Goal: Task Accomplishment & Management: Use online tool/utility

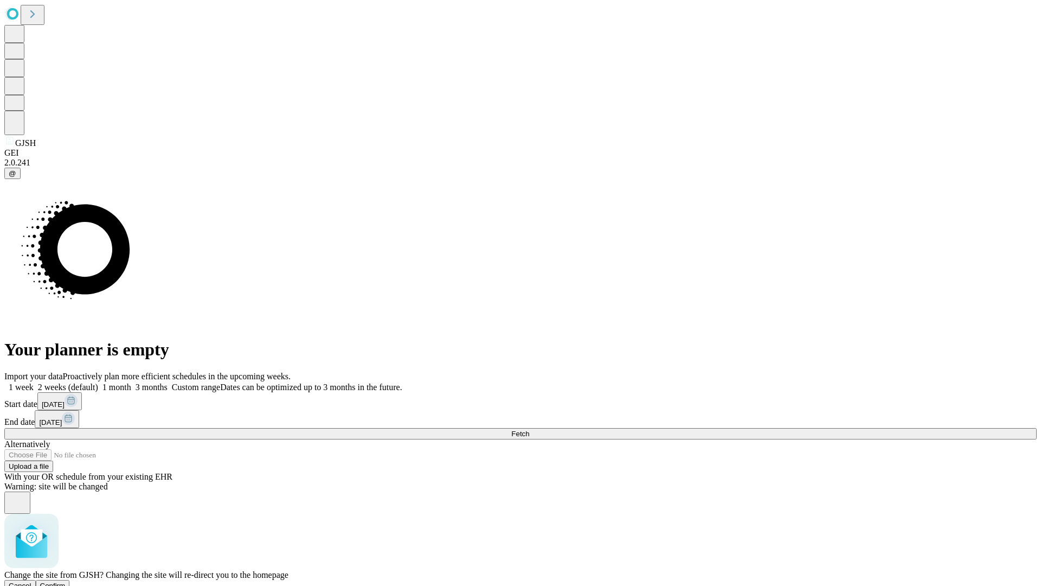
click at [66, 581] on span "Confirm" at bounding box center [52, 585] width 25 height 8
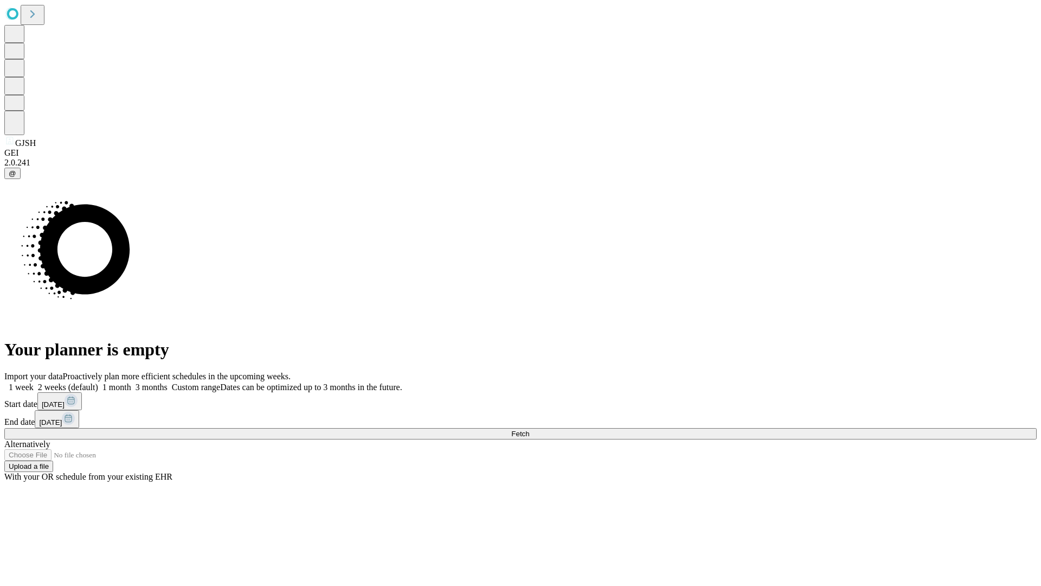
click at [98, 382] on label "2 weeks (default)" at bounding box center [66, 386] width 65 height 9
click at [529, 430] on span "Fetch" at bounding box center [520, 434] width 18 height 8
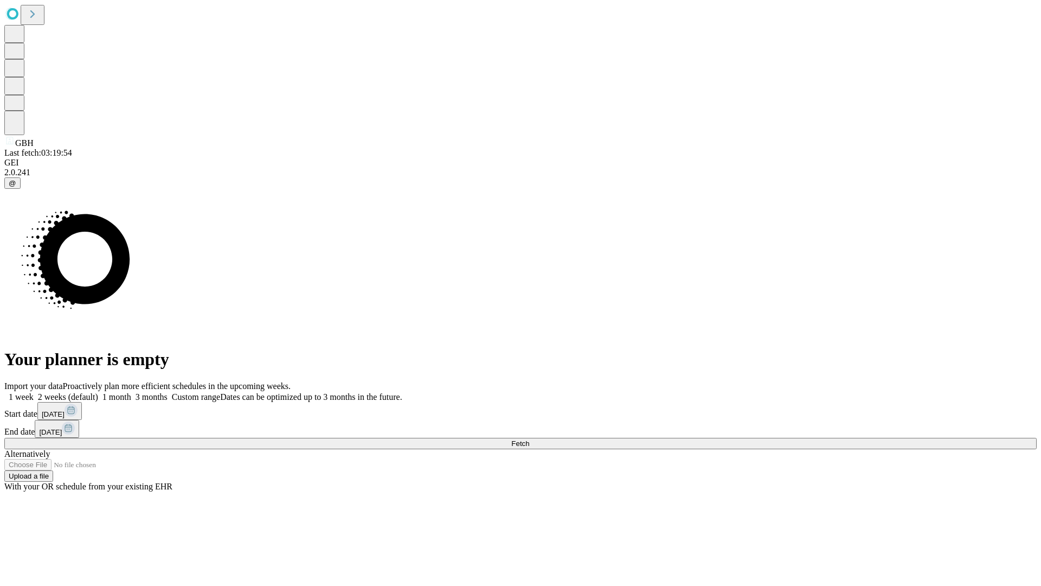
click at [529, 439] on span "Fetch" at bounding box center [520, 443] width 18 height 8
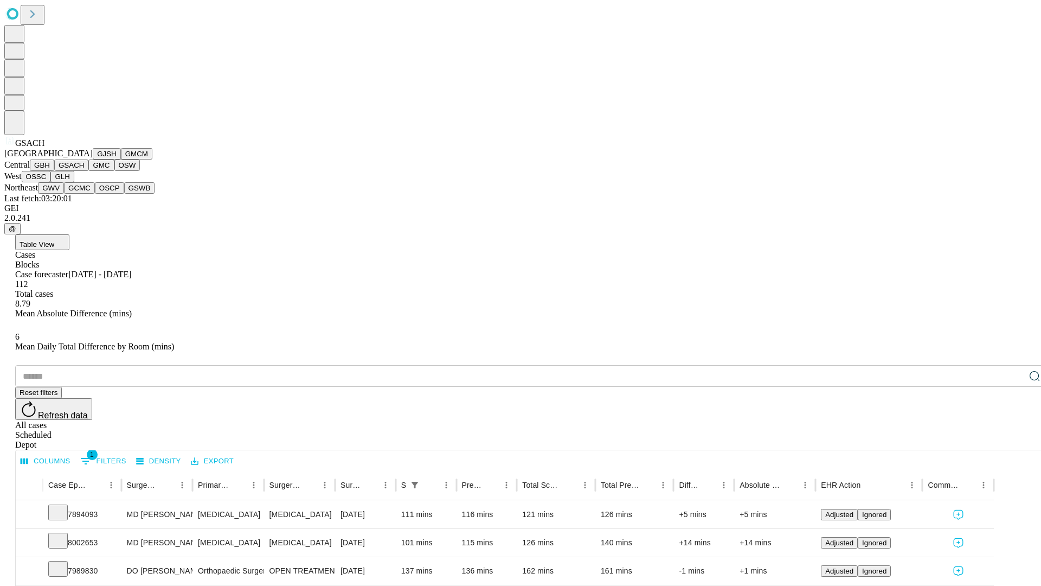
click at [88, 171] on button "GMC" at bounding box center [100, 164] width 25 height 11
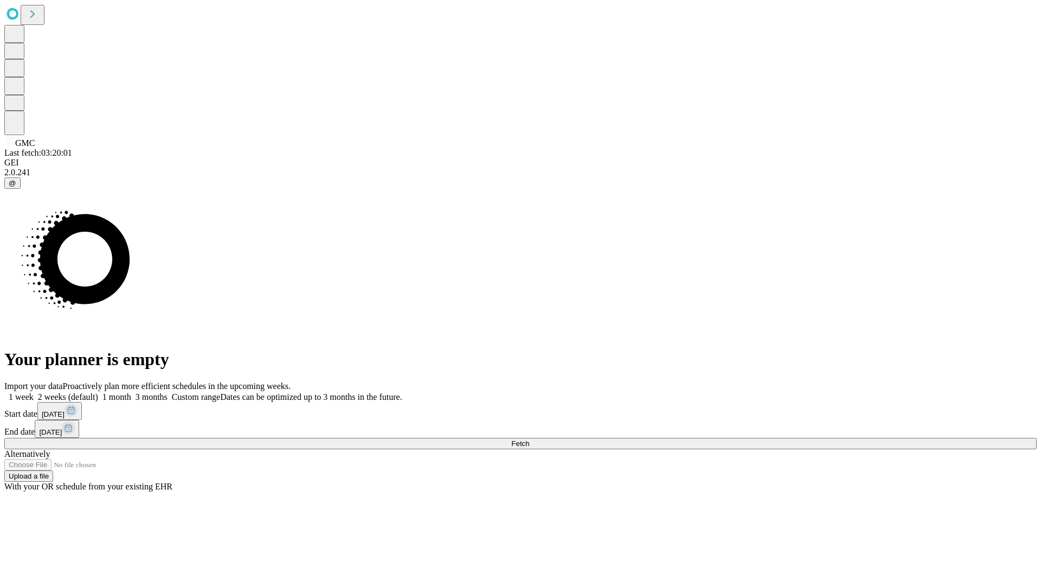
click at [98, 392] on label "2 weeks (default)" at bounding box center [66, 396] width 65 height 9
click at [529, 439] on span "Fetch" at bounding box center [520, 443] width 18 height 8
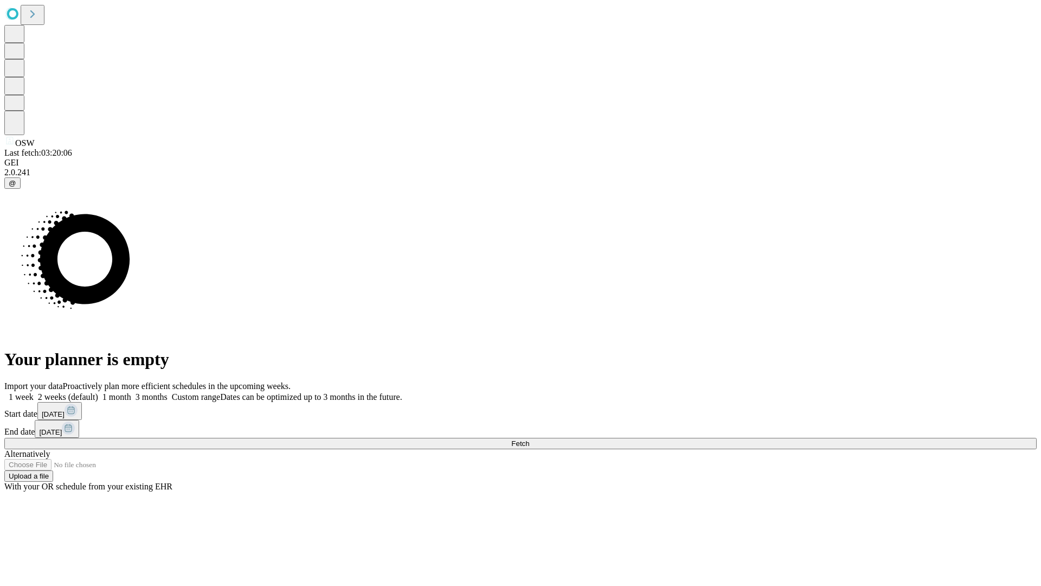
click at [98, 392] on label "2 weeks (default)" at bounding box center [66, 396] width 65 height 9
click at [529, 439] on span "Fetch" at bounding box center [520, 443] width 18 height 8
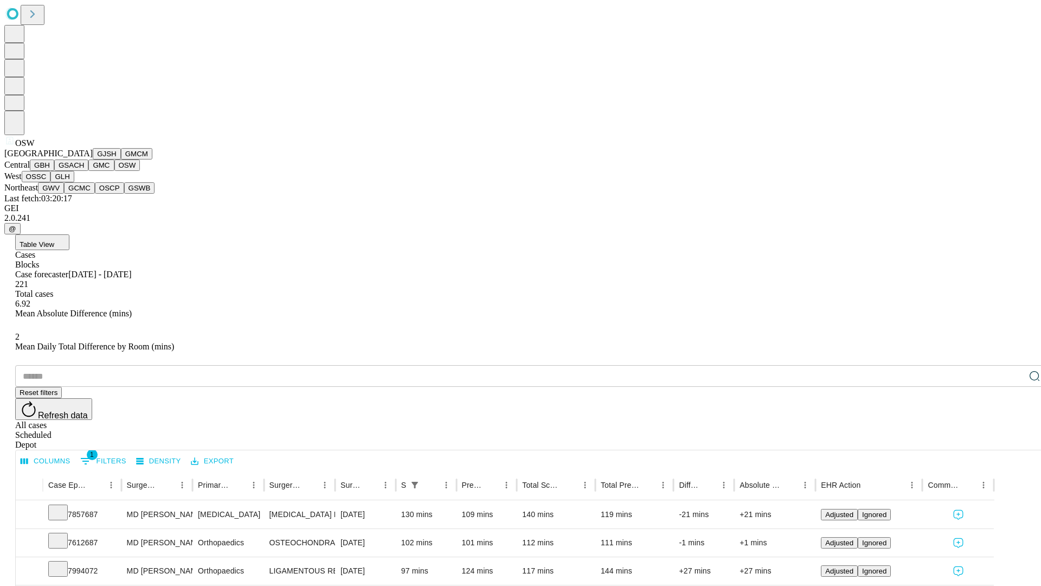
click at [51, 182] on button "OSSC" at bounding box center [36, 176] width 29 height 11
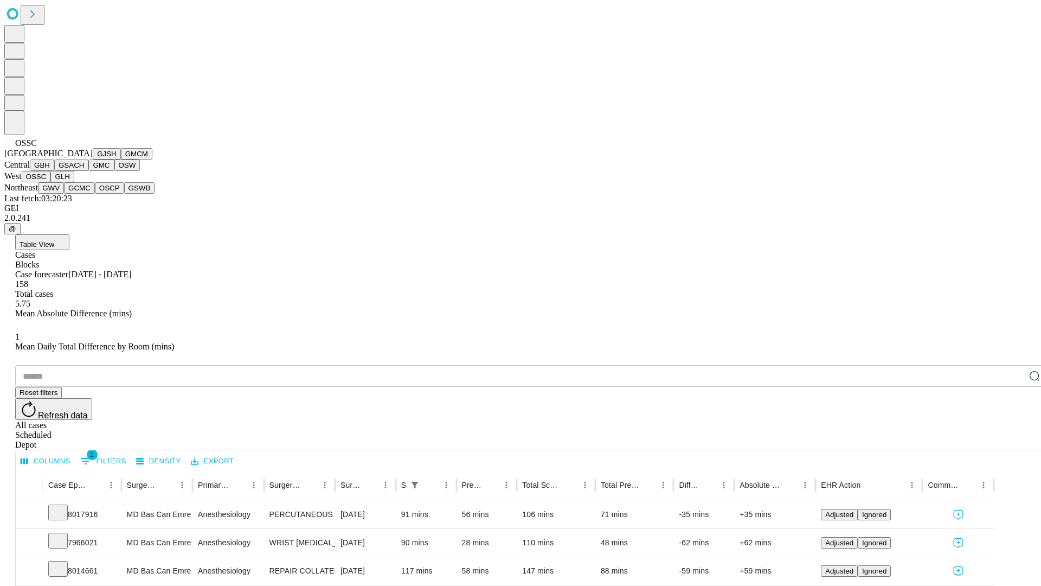
click at [74, 182] on button "GLH" at bounding box center [61, 176] width 23 height 11
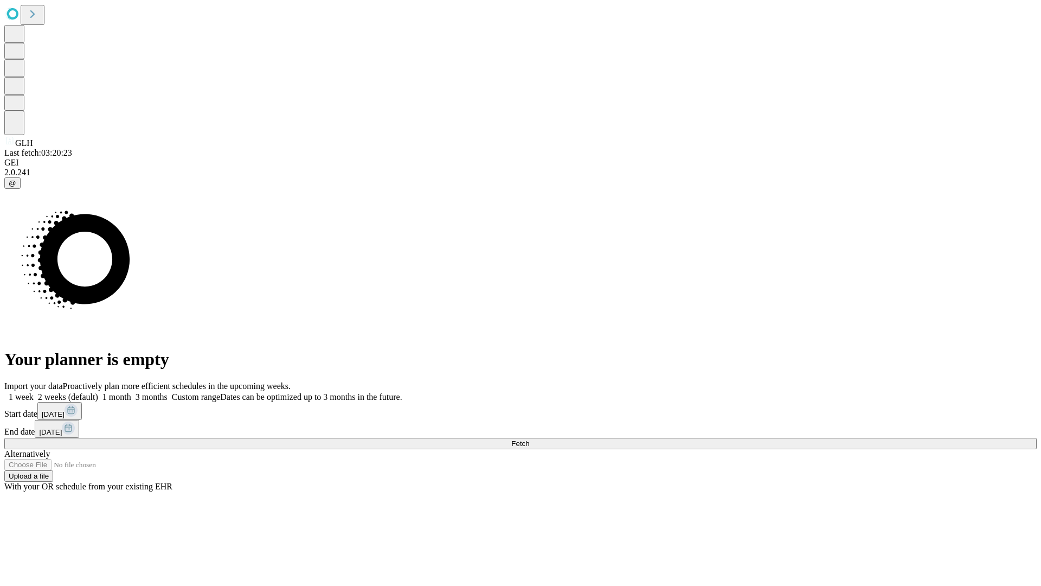
click at [98, 392] on label "2 weeks (default)" at bounding box center [66, 396] width 65 height 9
click at [529, 439] on span "Fetch" at bounding box center [520, 443] width 18 height 8
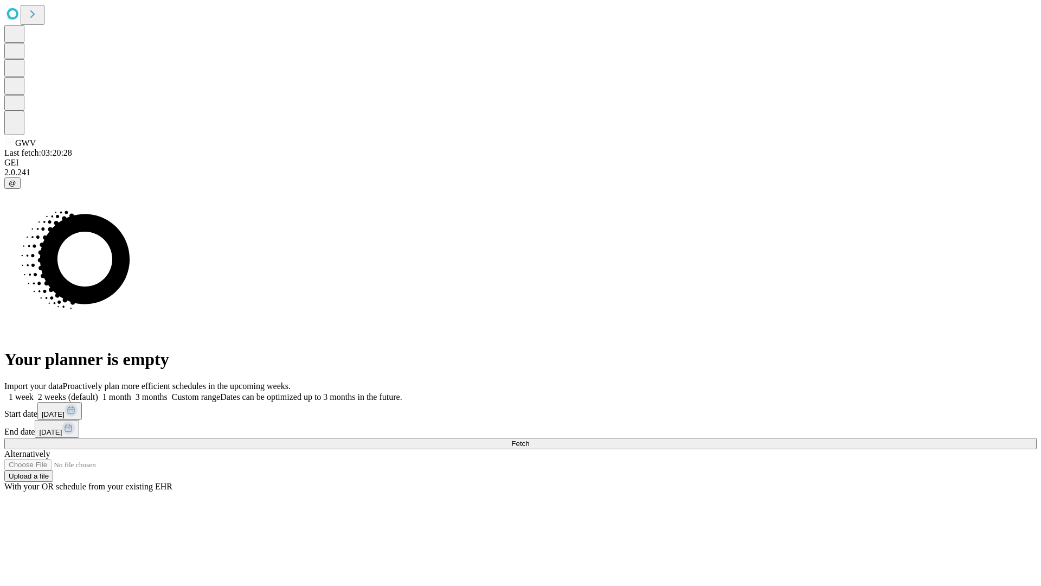
click at [98, 392] on label "2 weeks (default)" at bounding box center [66, 396] width 65 height 9
click at [529, 439] on span "Fetch" at bounding box center [520, 443] width 18 height 8
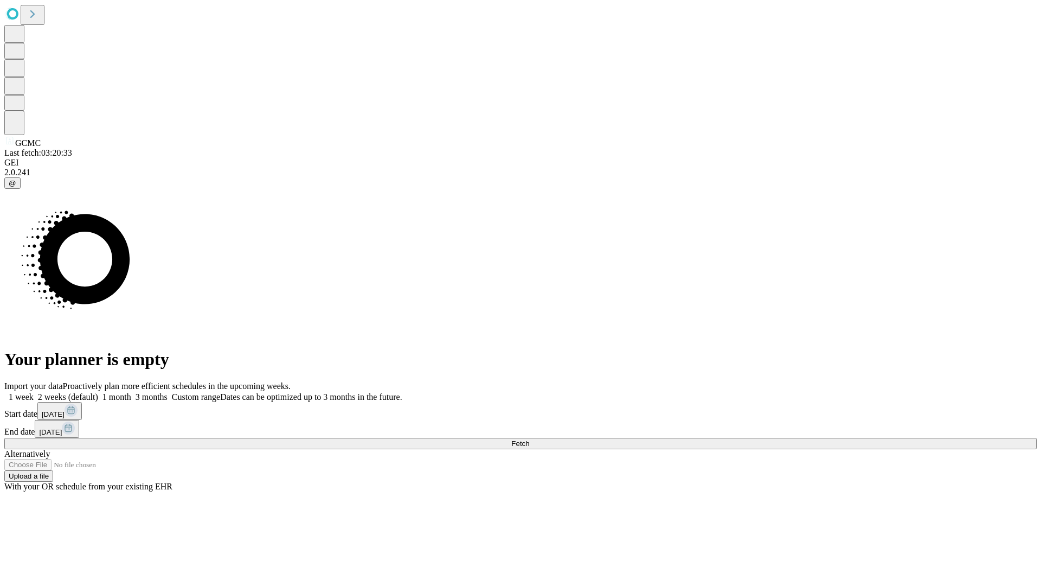
click at [98, 392] on label "2 weeks (default)" at bounding box center [66, 396] width 65 height 9
click at [529, 439] on span "Fetch" at bounding box center [520, 443] width 18 height 8
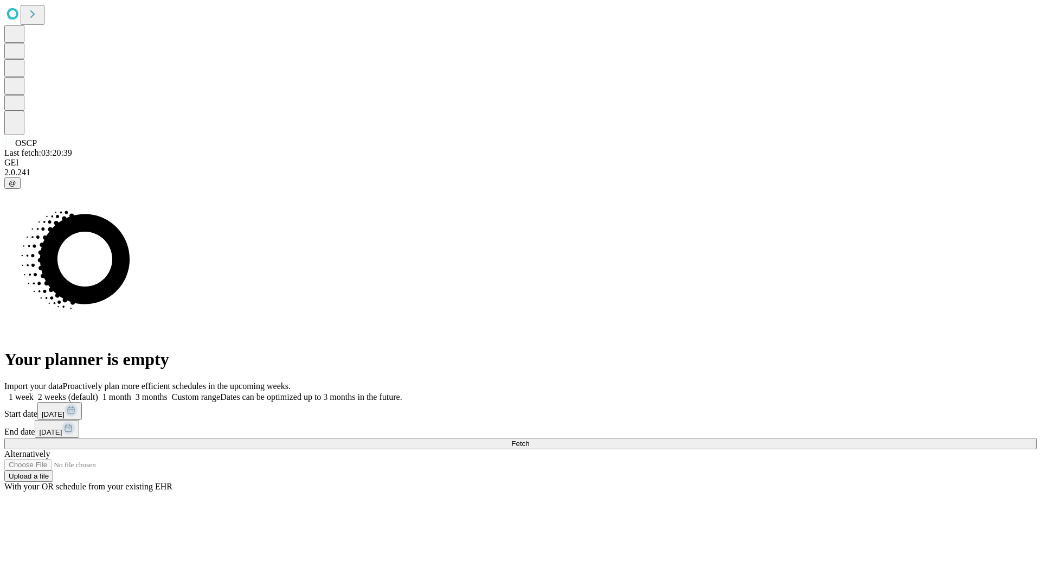
click at [98, 392] on label "2 weeks (default)" at bounding box center [66, 396] width 65 height 9
click at [529, 439] on span "Fetch" at bounding box center [520, 443] width 18 height 8
